Goal: Transaction & Acquisition: Purchase product/service

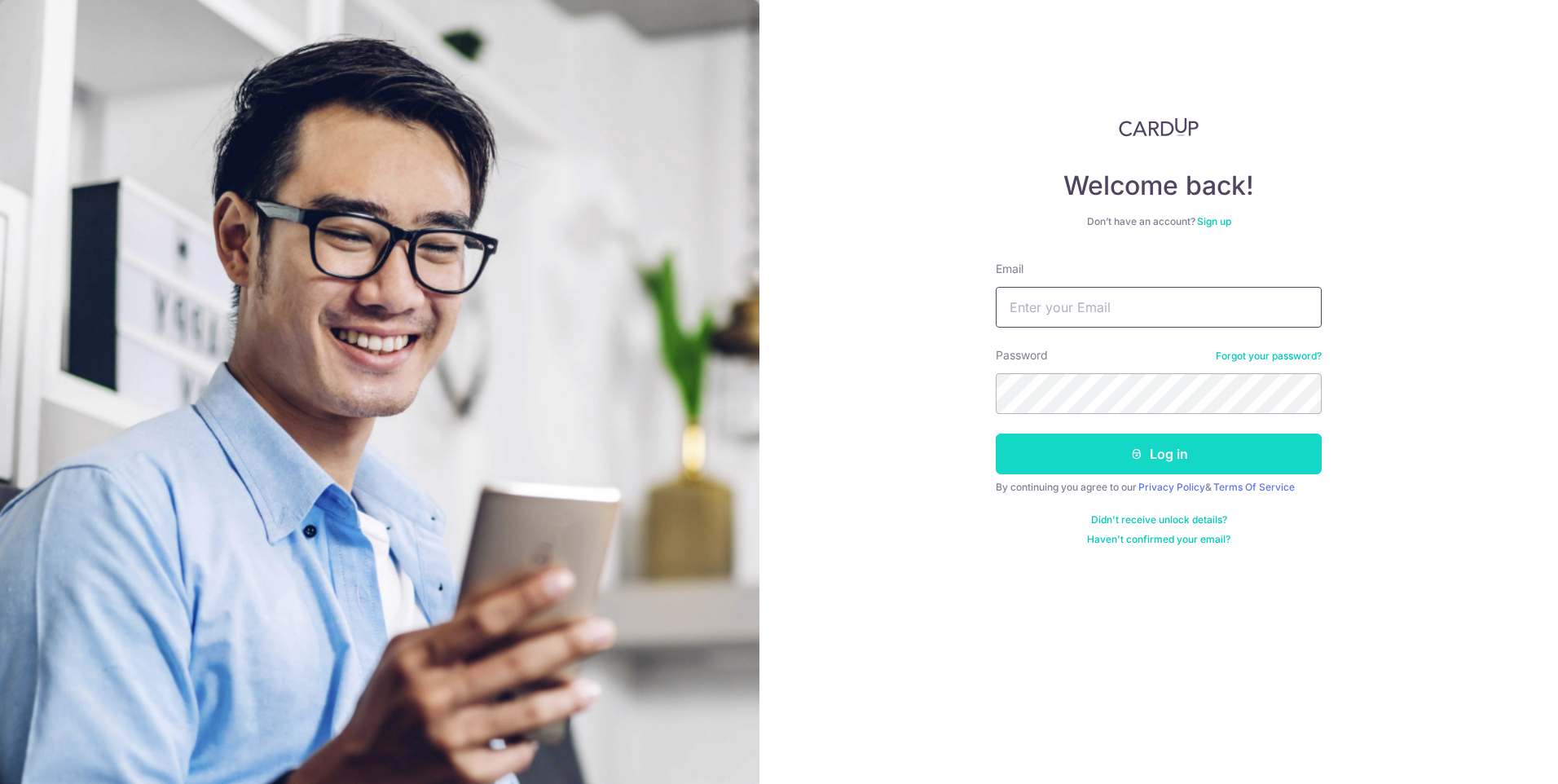
type input "tiseng_1999@yahoo.com"
drag, startPoint x: 1134, startPoint y: 452, endPoint x: 1127, endPoint y: 439, distance: 14.8
click at [1134, 452] on icon "submit" at bounding box center [1137, 454] width 13 height 13
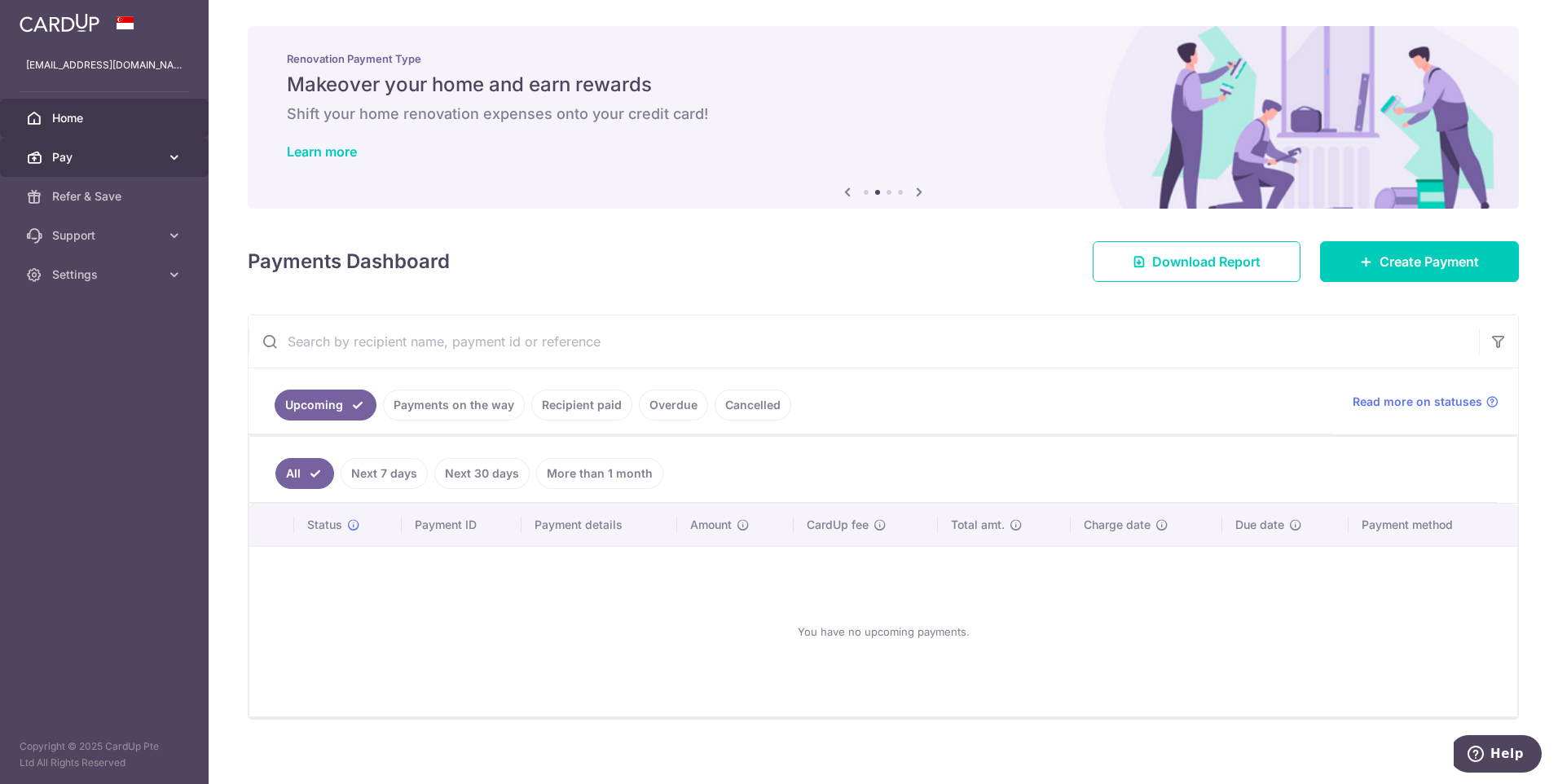
click at [89, 155] on span "Pay" at bounding box center [106, 157] width 108 height 16
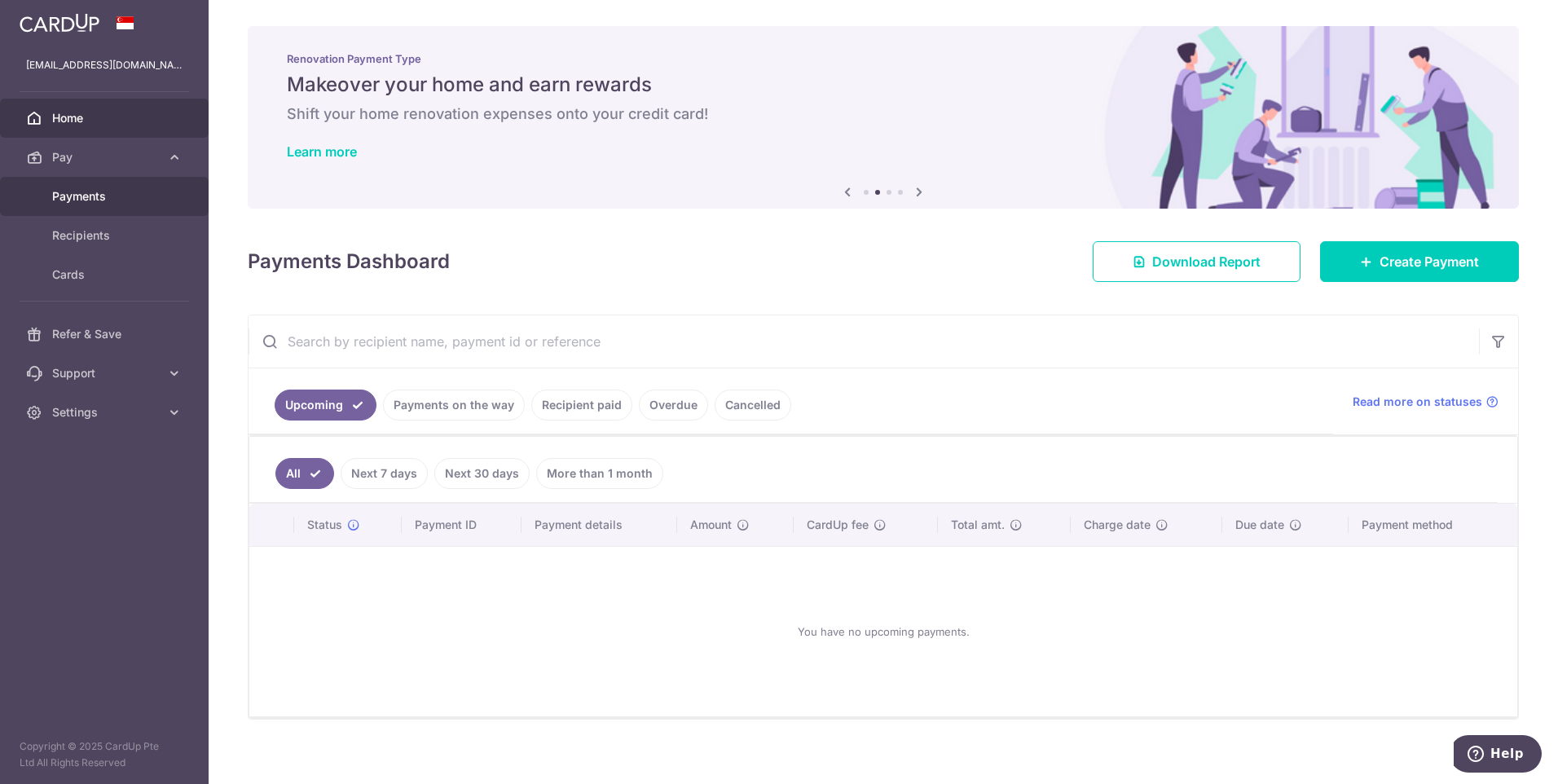
click at [84, 190] on span "Payments" at bounding box center [106, 196] width 108 height 16
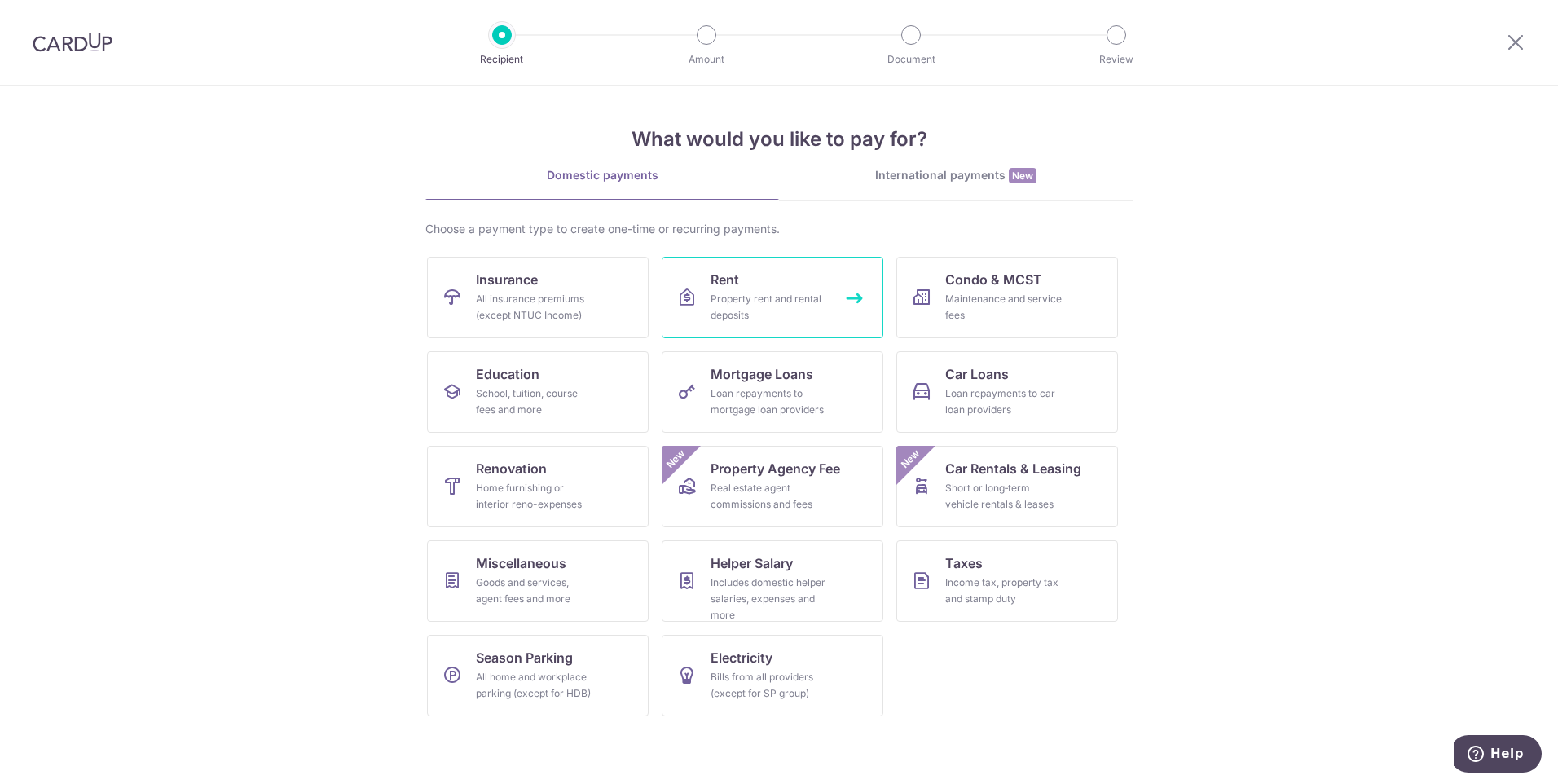
click at [801, 281] on link "Rent Property rent and rental deposits" at bounding box center [773, 297] width 222 height 82
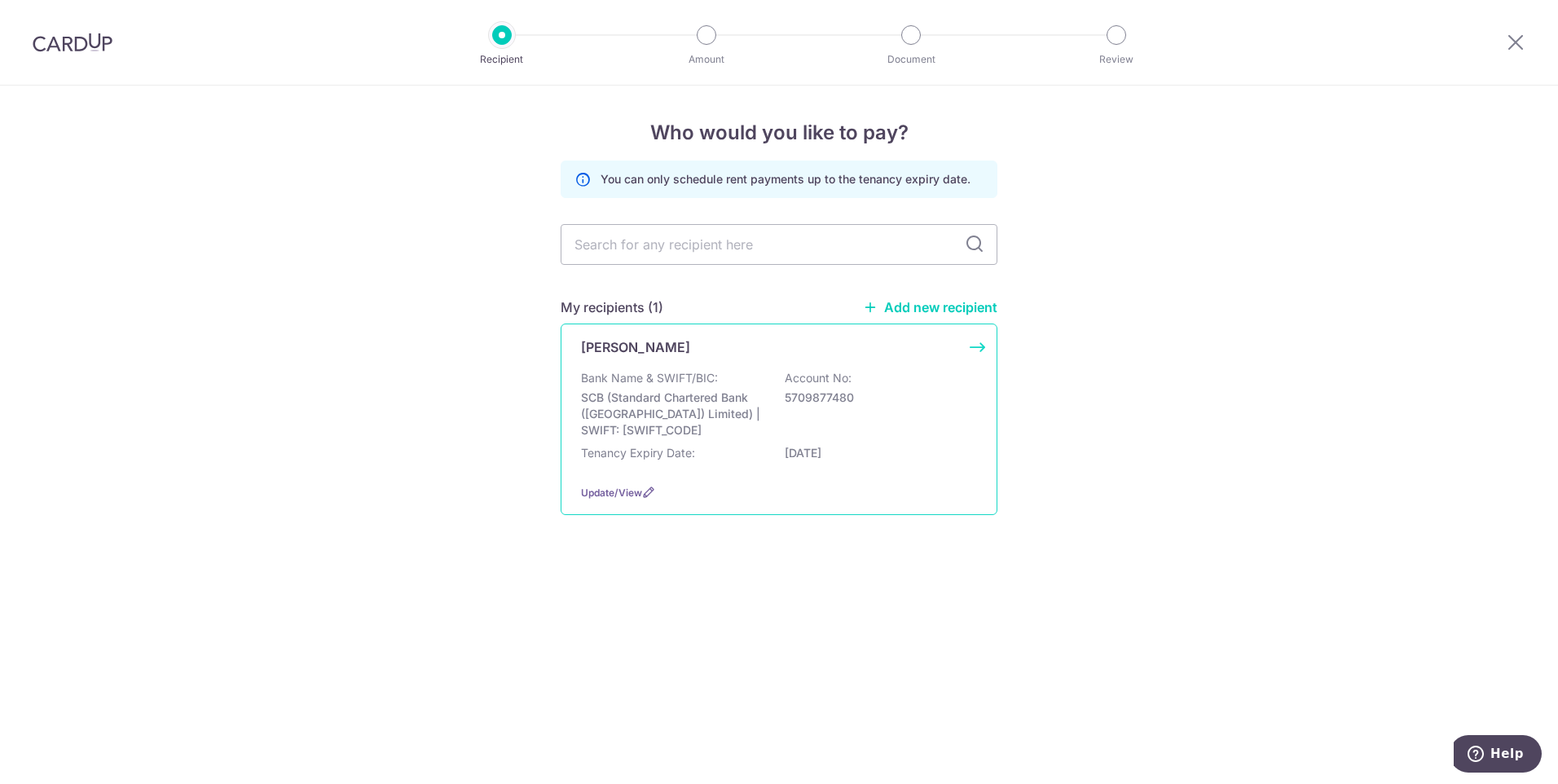
click at [639, 420] on p "SCB (Standard Chartered Bank (Singapore) Limited) | SWIFT: SCBLSG22XXX" at bounding box center [672, 413] width 182 height 49
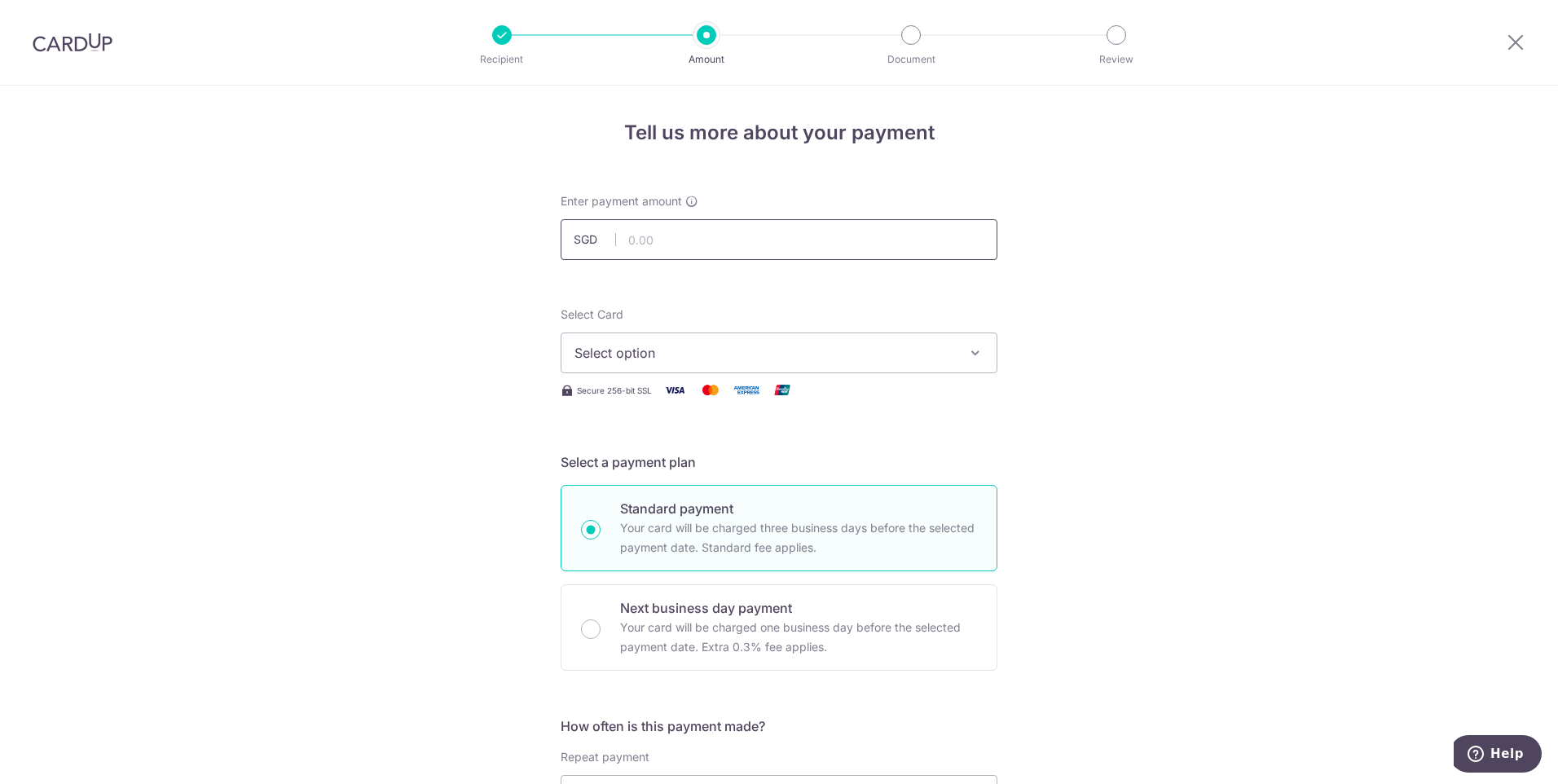
click at [655, 238] on input "text" at bounding box center [779, 240] width 436 height 40
type input "970.00"
type input "rent"
type input "saverent179"
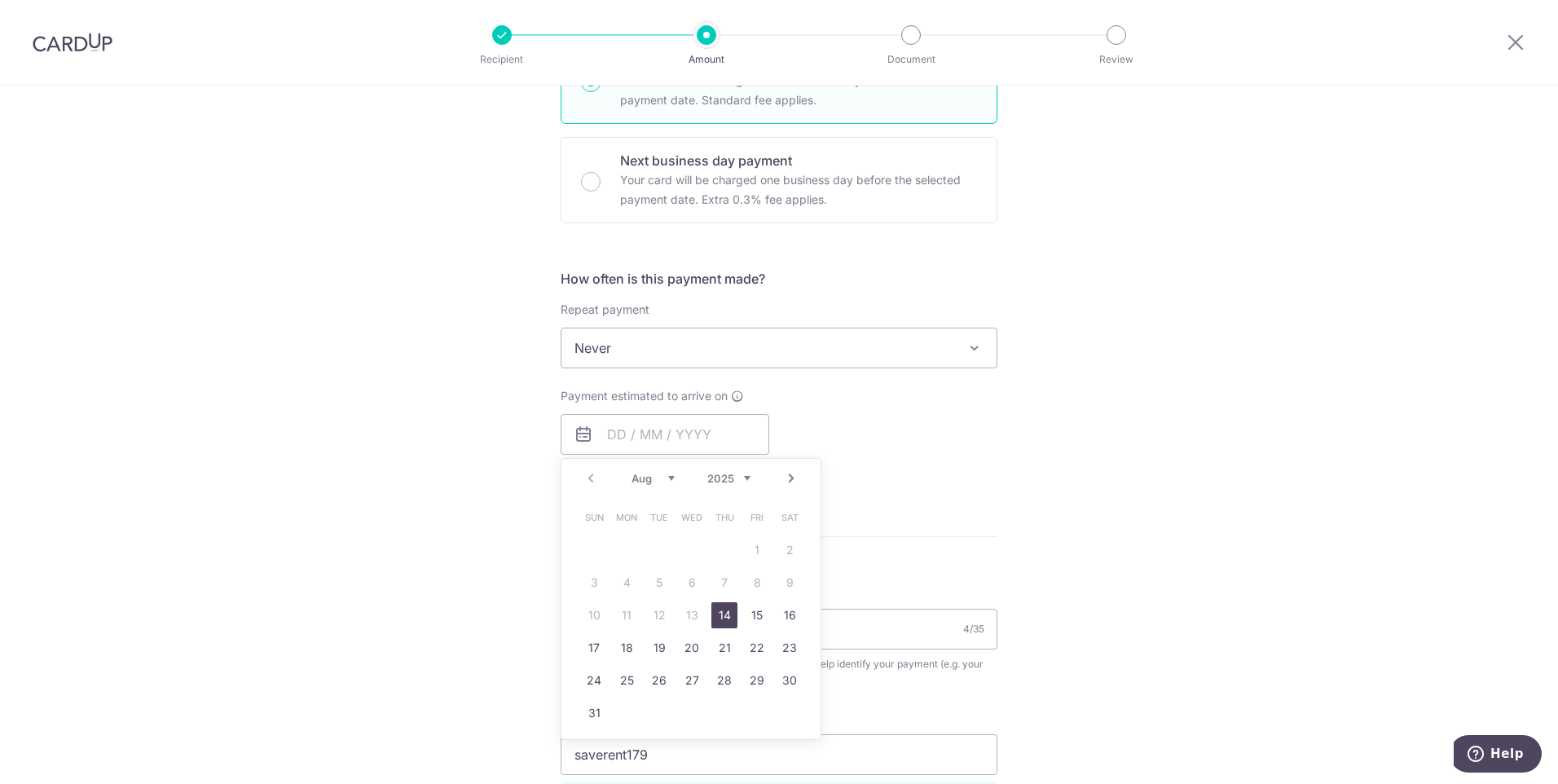
click at [938, 443] on div "Payment estimated to arrive on Prev Next Aug Sep Oct Nov Dec 2025 2026 2027 202…" at bounding box center [779, 432] width 457 height 90
click at [730, 436] on input "text" at bounding box center [665, 434] width 209 height 40
drag, startPoint x: 721, startPoint y: 609, endPoint x: 910, endPoint y: 503, distance: 216.7
click at [721, 609] on link "14" at bounding box center [724, 614] width 26 height 26
type input "14/08/2025"
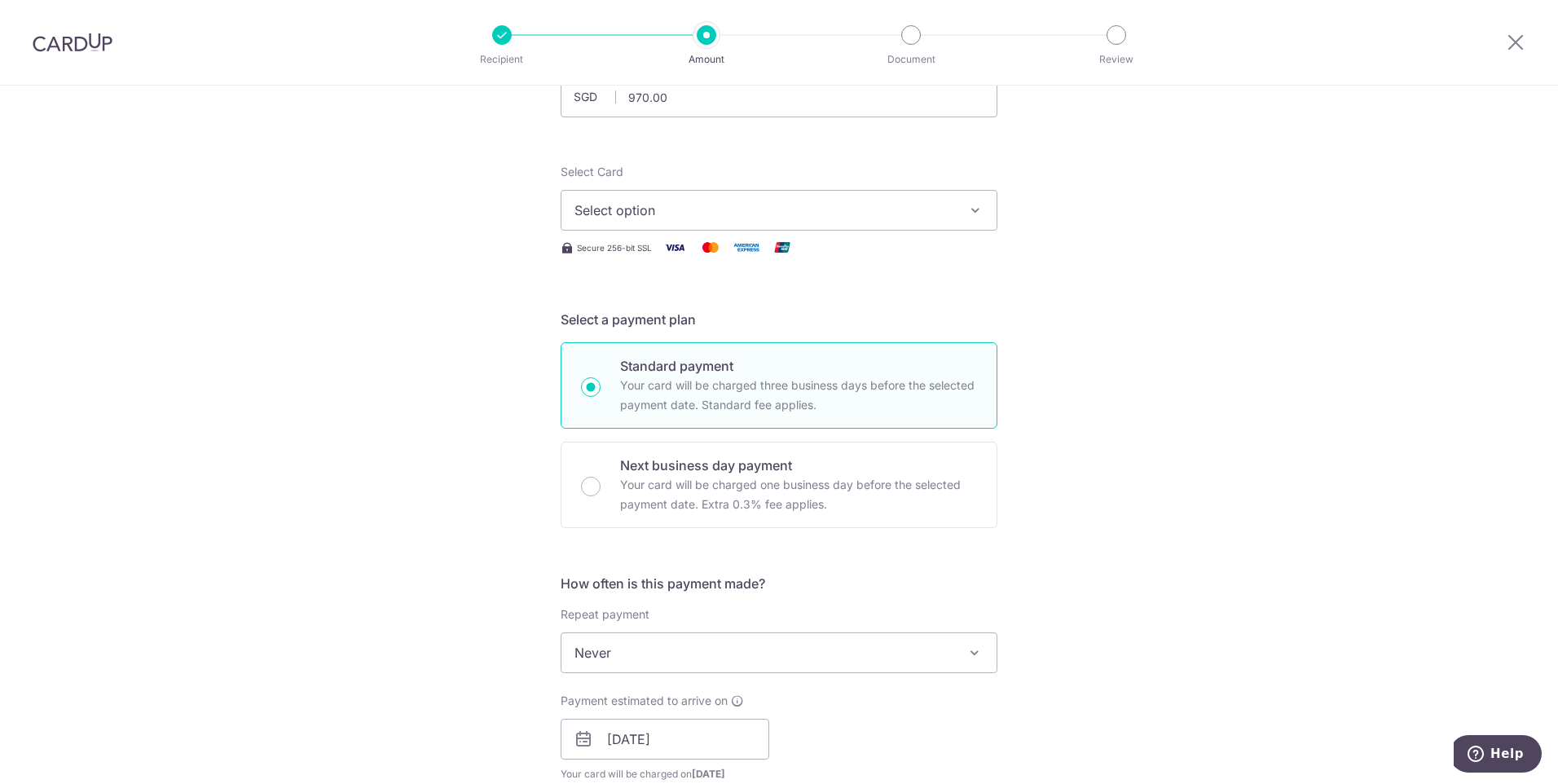
scroll to position [121, 0]
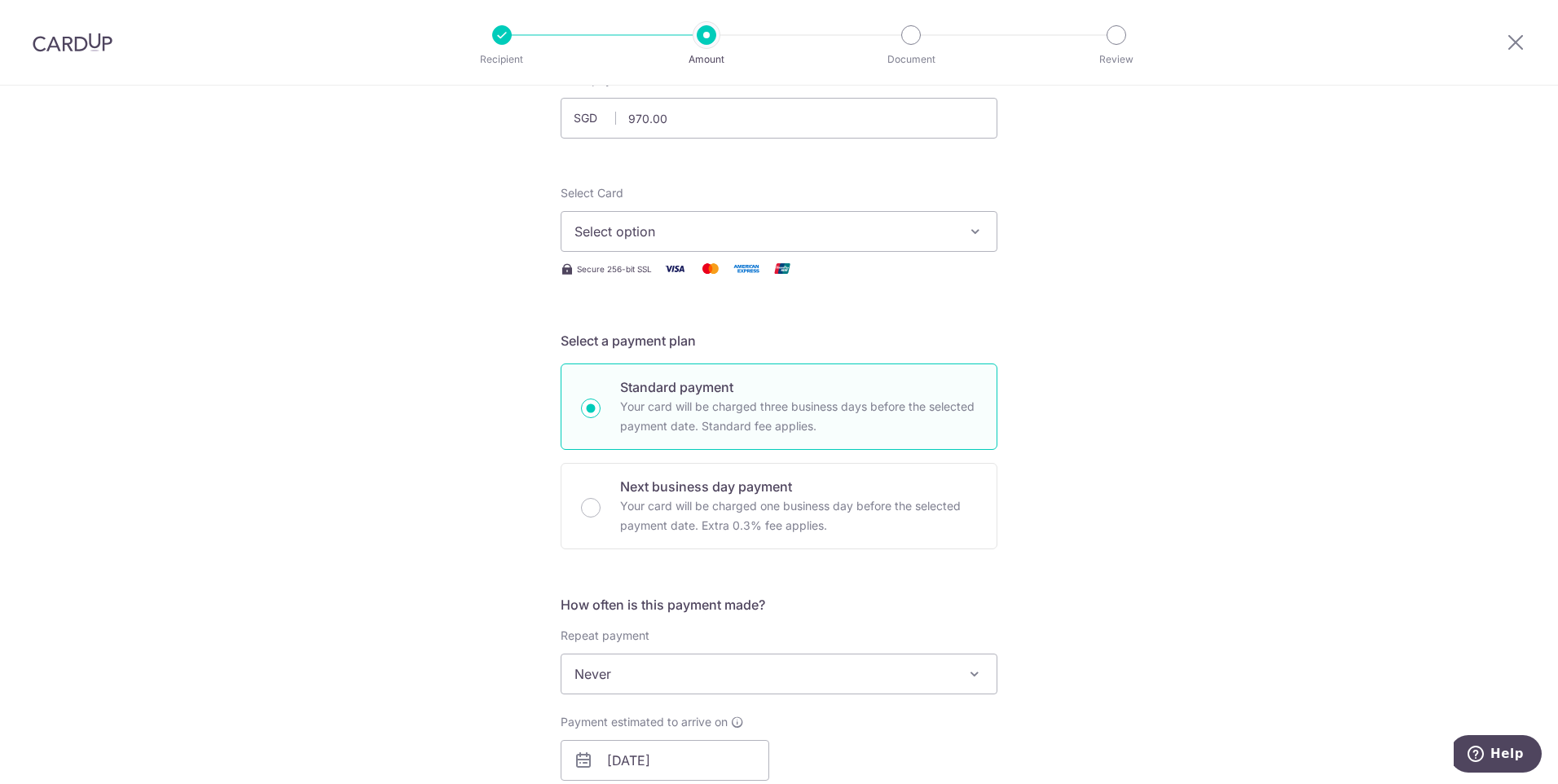
click at [983, 230] on button "Select option" at bounding box center [779, 231] width 436 height 40
click at [741, 355] on span "**** 9929" at bounding box center [779, 348] width 409 height 19
click at [1217, 480] on div "Tell us more about your payment Enter payment amount SGD 970.00 970.00 Select C…" at bounding box center [779, 771] width 1558 height 1614
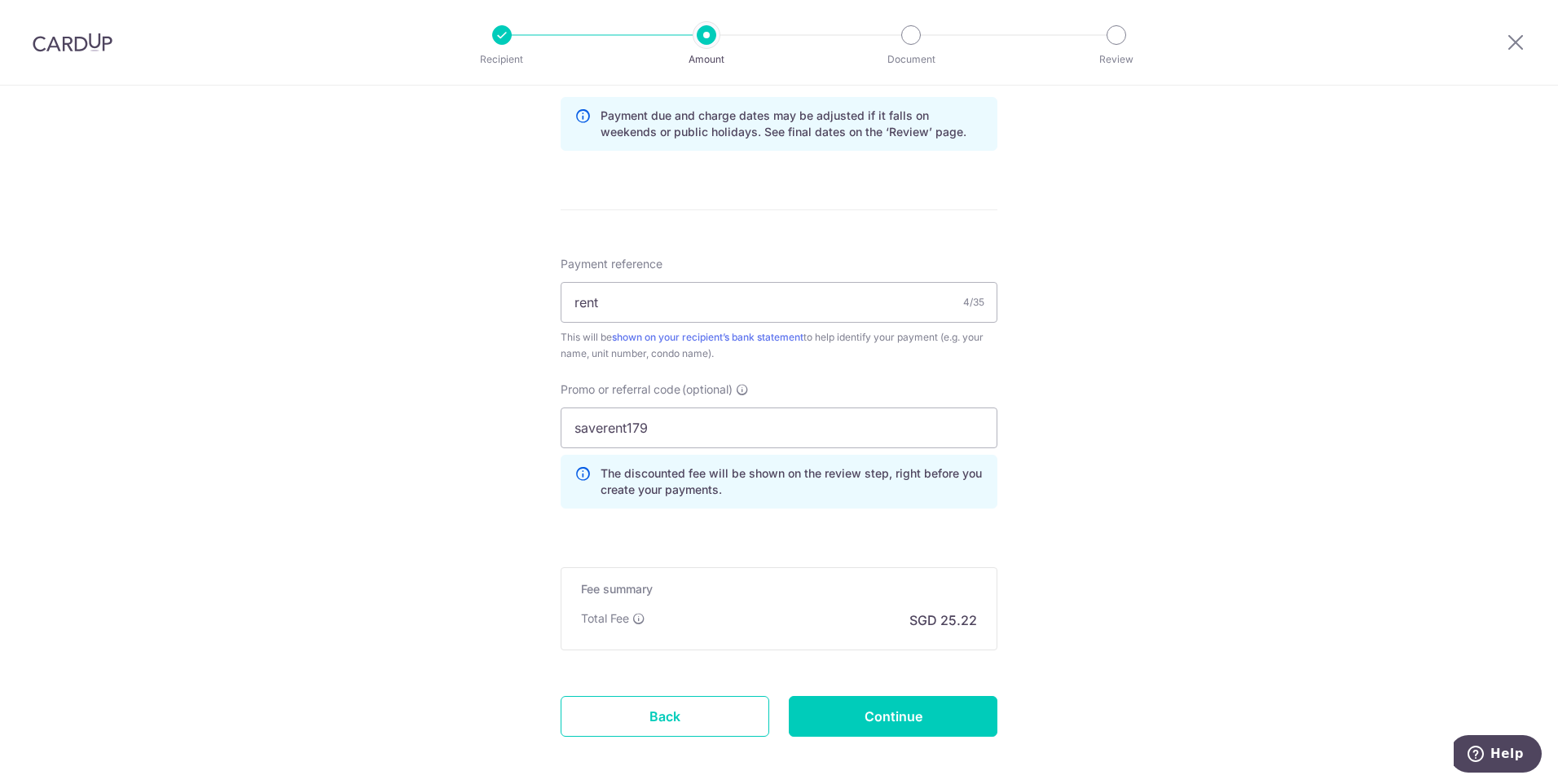
scroll to position [854, 0]
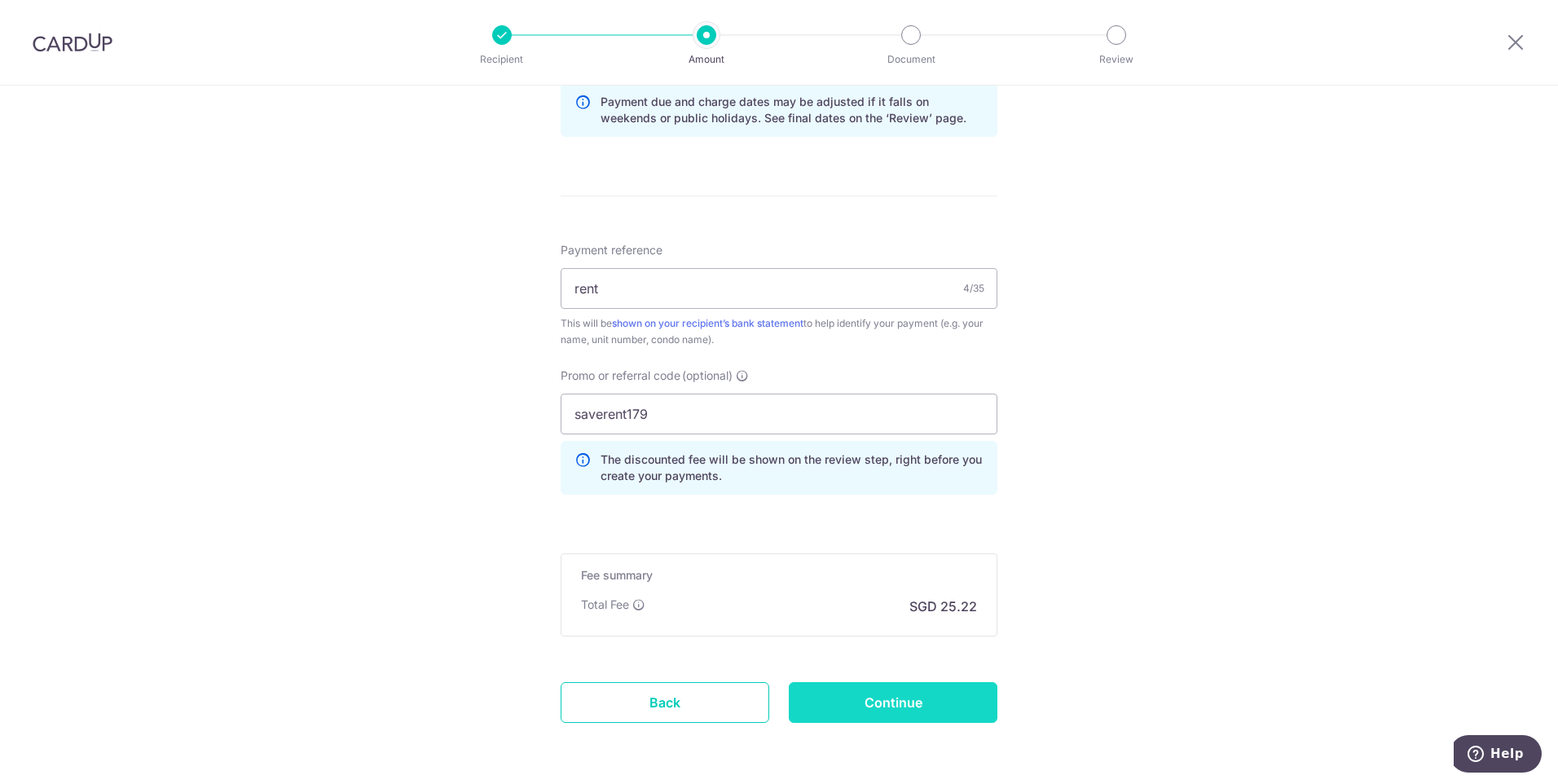
click at [944, 704] on input "Continue" at bounding box center [893, 702] width 209 height 40
type input "Create Schedule"
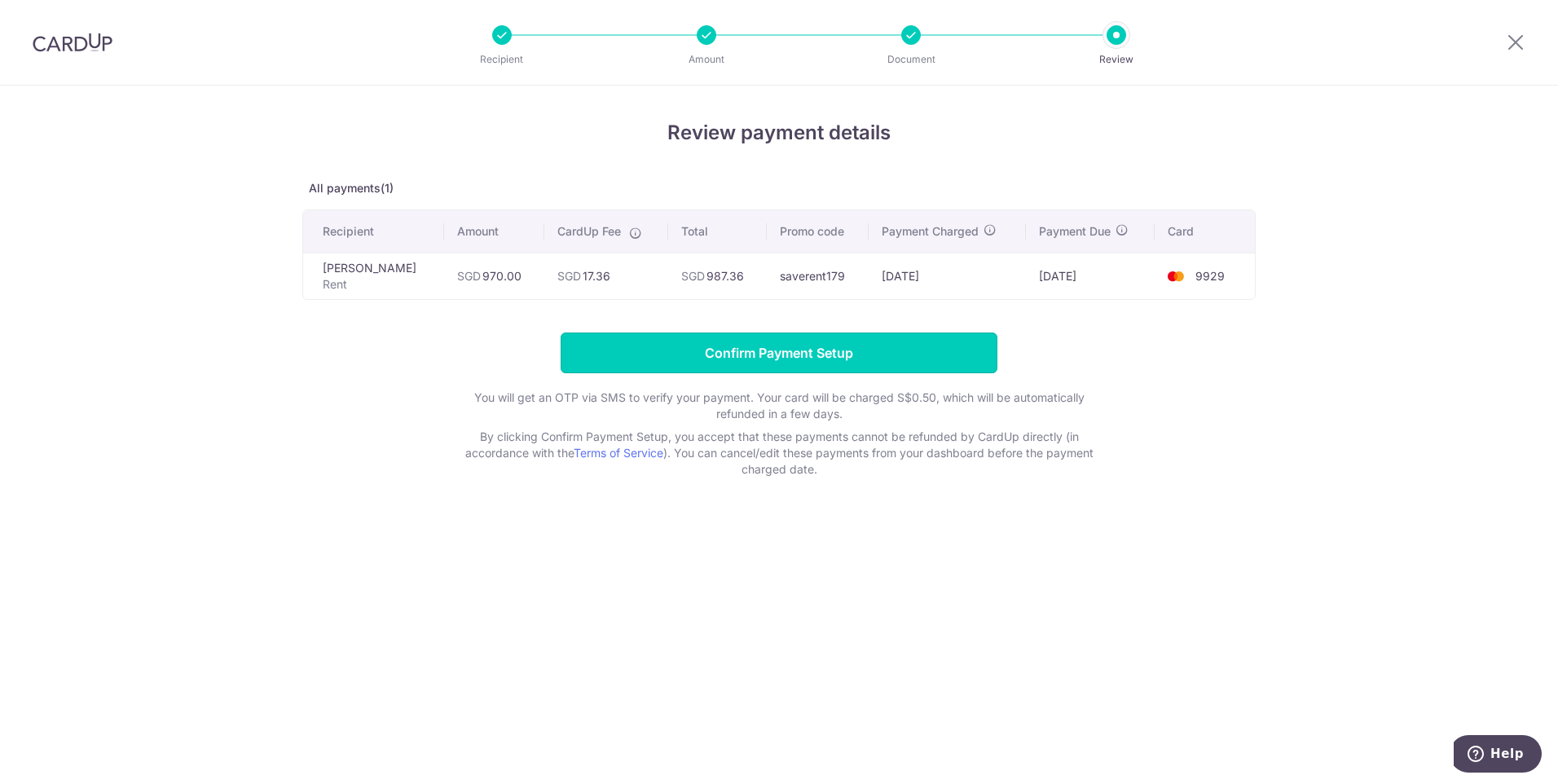
click at [948, 348] on input "Confirm Payment Setup" at bounding box center [779, 353] width 436 height 40
